Goal: Transaction & Acquisition: Download file/media

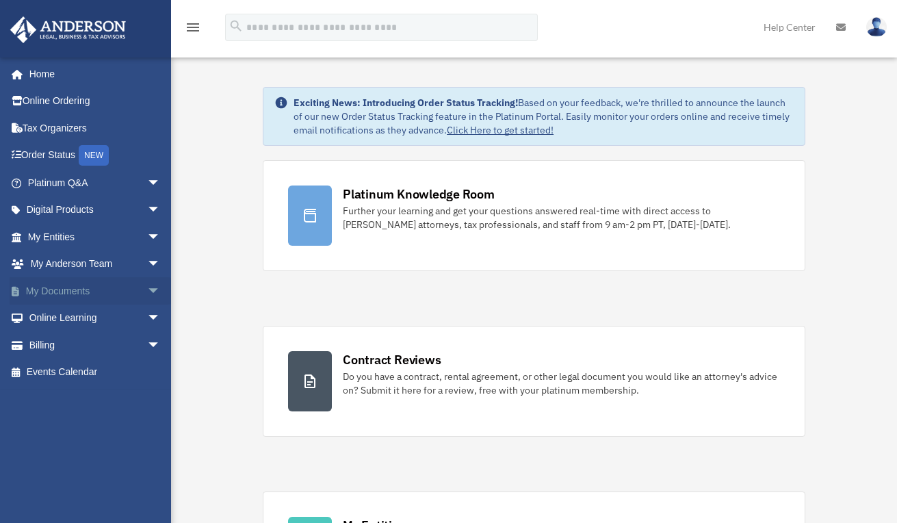
click at [147, 291] on span "arrow_drop_down" at bounding box center [160, 291] width 27 height 28
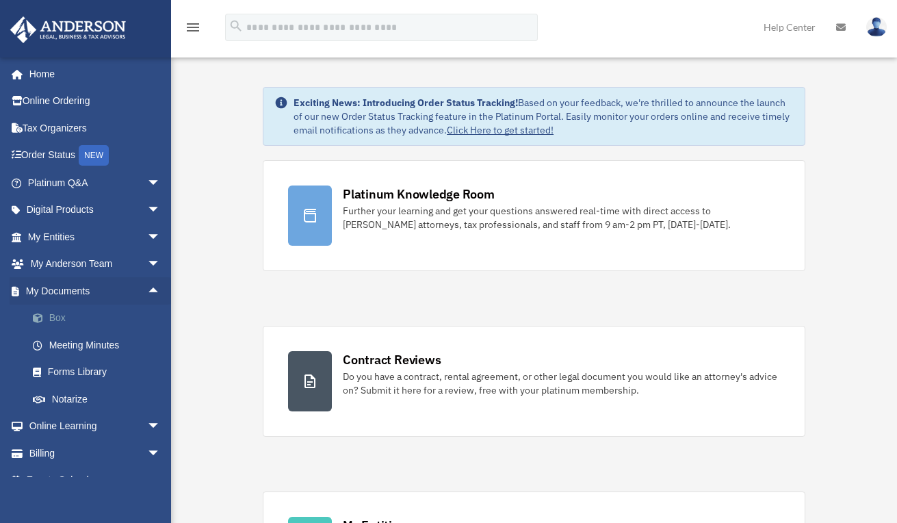
click at [53, 321] on link "Box" at bounding box center [100, 317] width 162 height 27
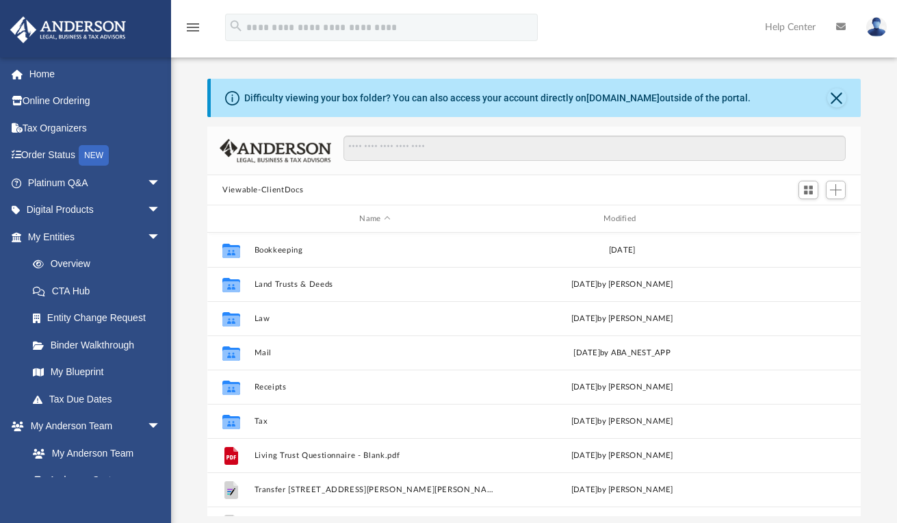
scroll to position [300, 643]
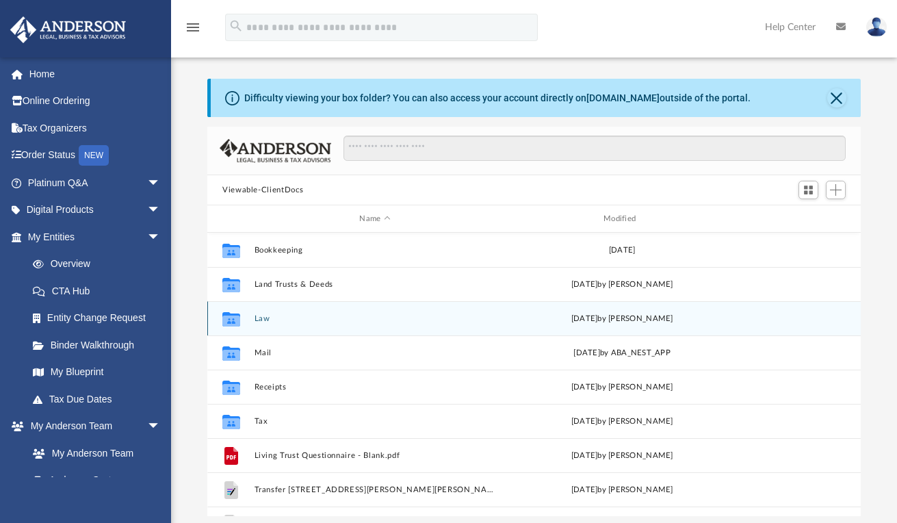
click at [256, 319] on button "Law" at bounding box center [374, 318] width 241 height 9
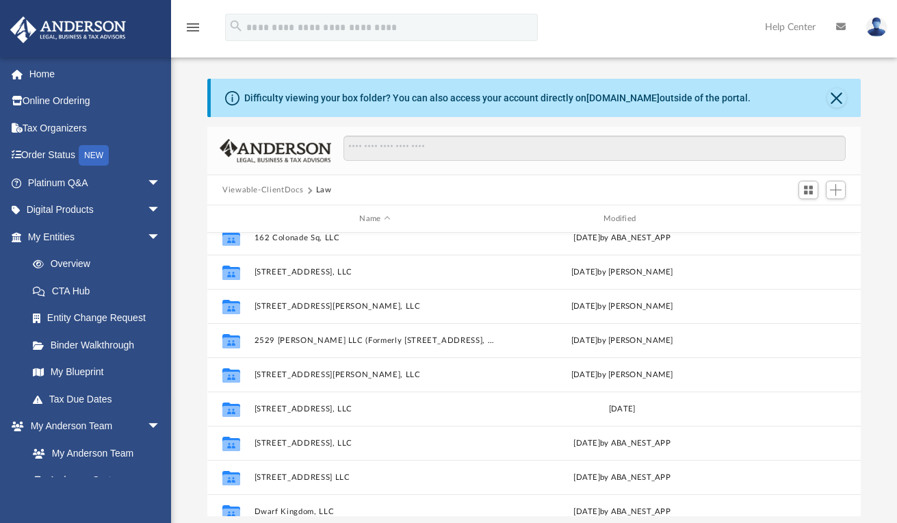
scroll to position [356, 0]
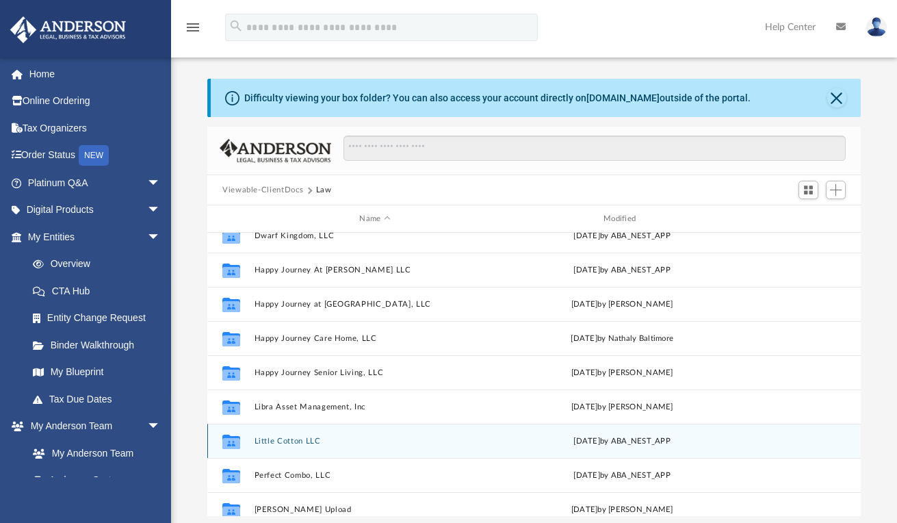
click at [287, 438] on button "Little Cotton LLC" at bounding box center [374, 440] width 241 height 9
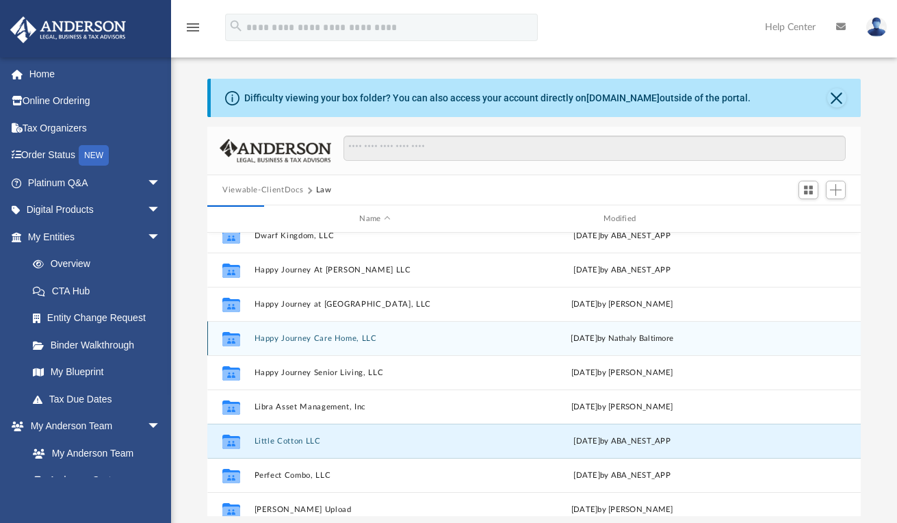
scroll to position [0, 0]
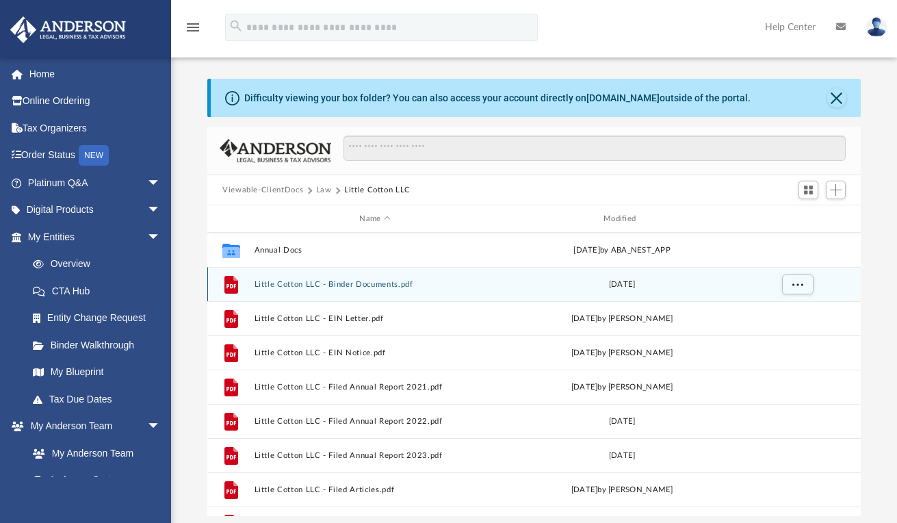
click at [380, 285] on button "Little Cotton LLC - Binder Documents.pdf" at bounding box center [374, 284] width 241 height 9
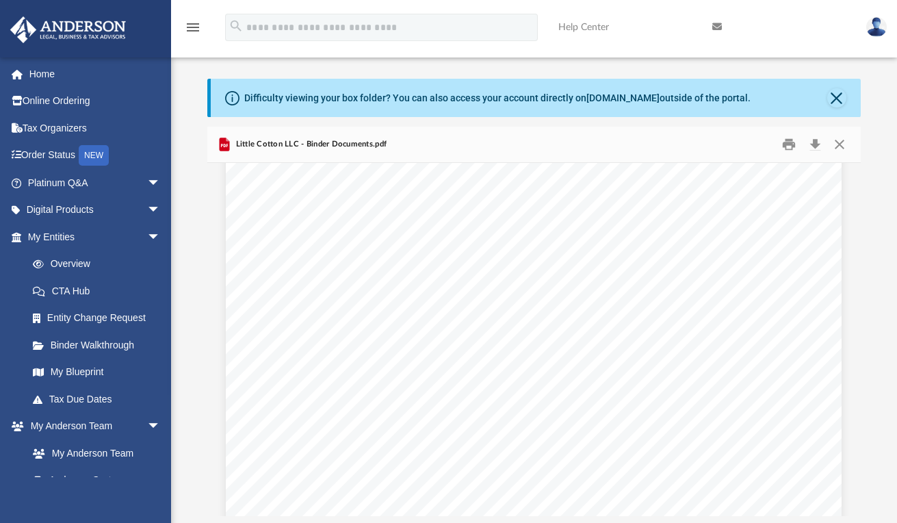
scroll to position [8486, 0]
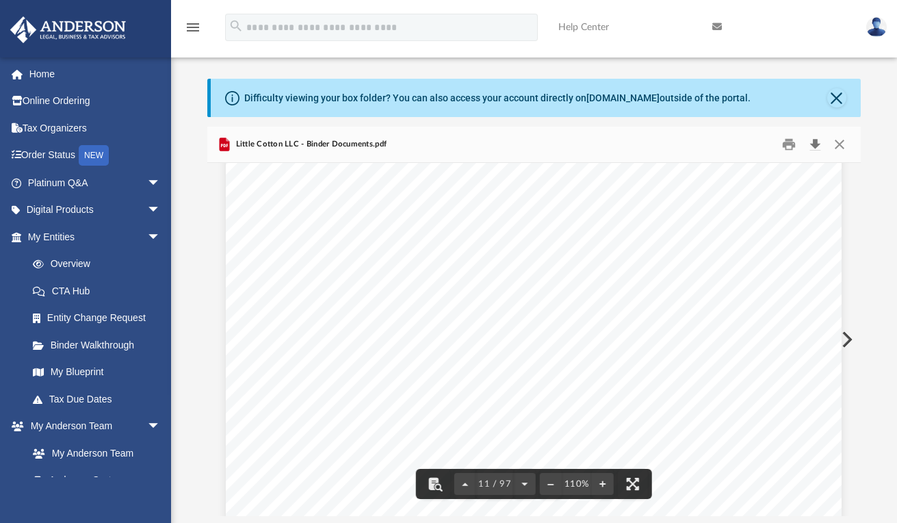
click at [812, 139] on button "Download" at bounding box center [814, 144] width 25 height 21
